Goal: Find specific page/section: Find specific page/section

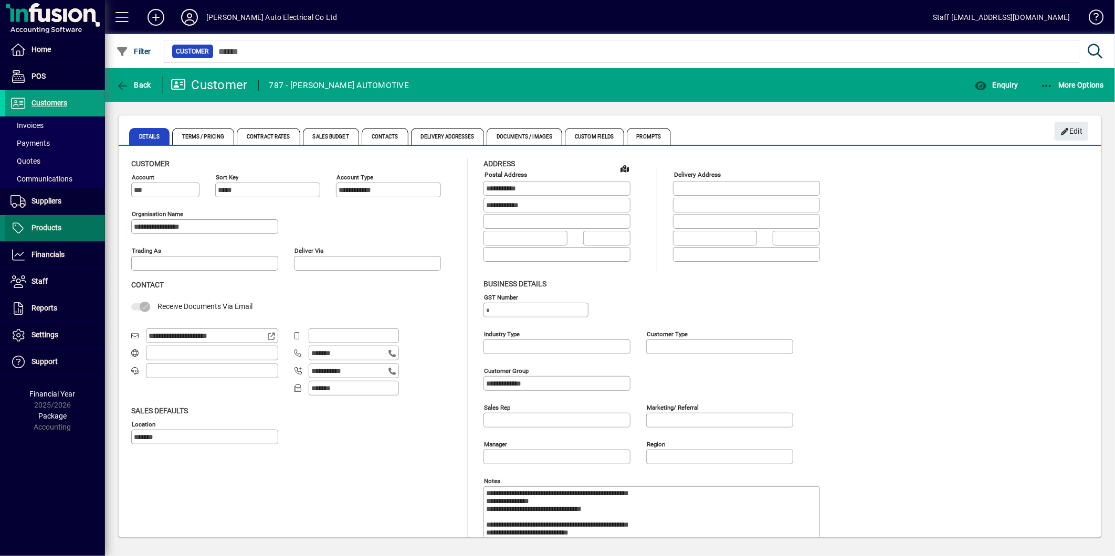
click at [26, 228] on span "Products" at bounding box center [33, 228] width 56 height 13
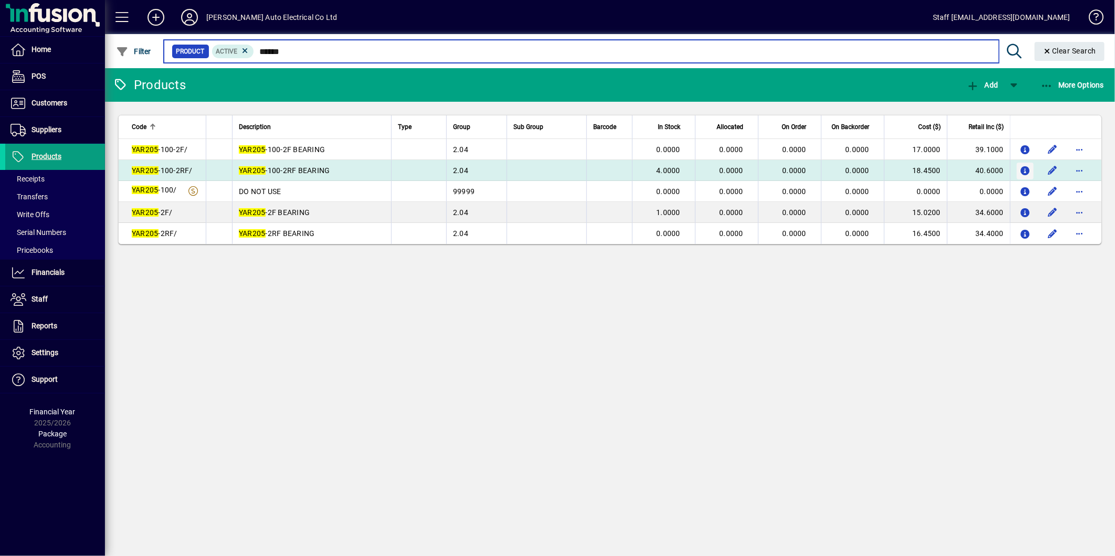
type input "******"
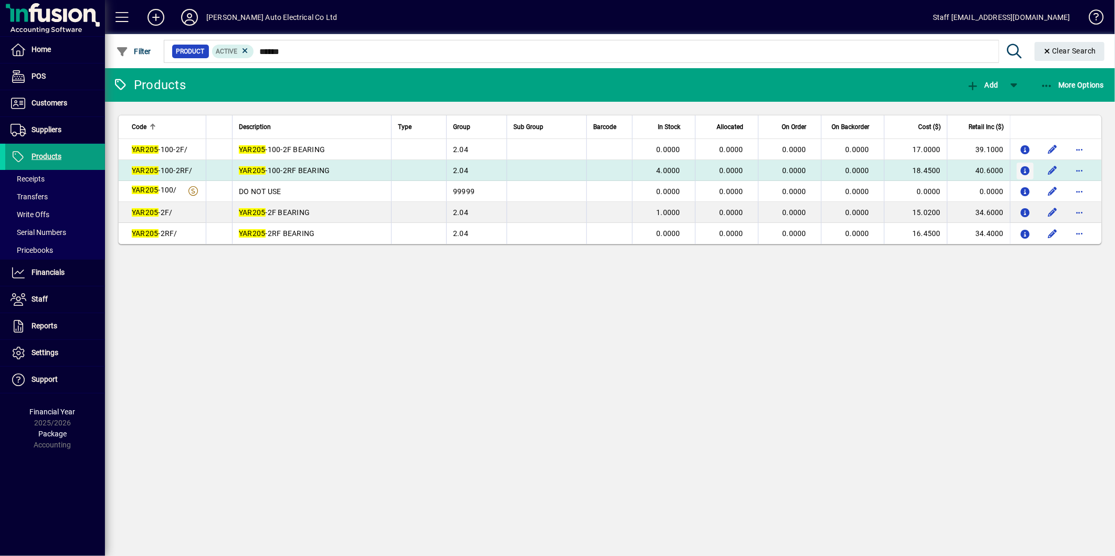
click at [1024, 175] on span "button" at bounding box center [1025, 171] width 11 height 17
